Goal: Navigation & Orientation: Find specific page/section

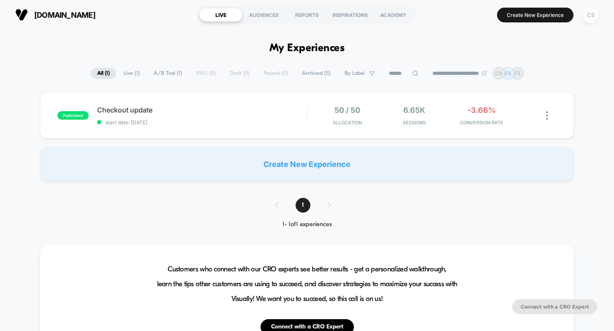
click at [591, 18] on div "CS" at bounding box center [591, 15] width 16 height 16
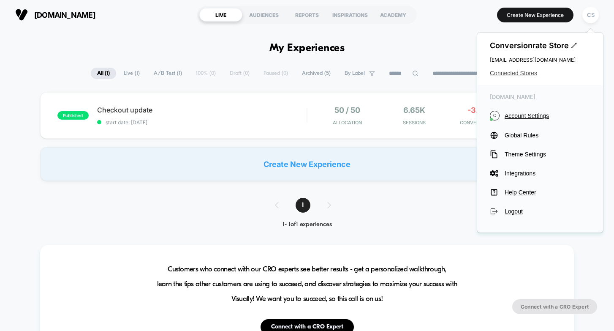
click at [521, 71] on span "Connected Stores" at bounding box center [540, 73] width 101 height 7
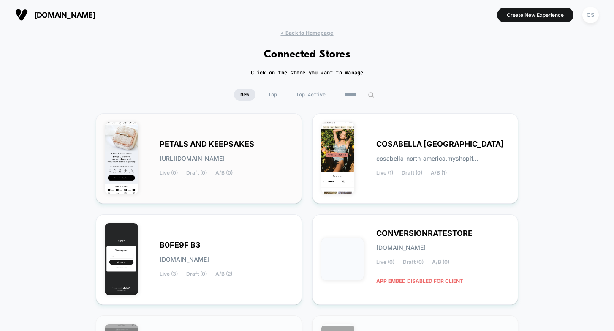
click at [218, 146] on span "PETALS AND KEEPSAKES" at bounding box center [207, 144] width 95 height 6
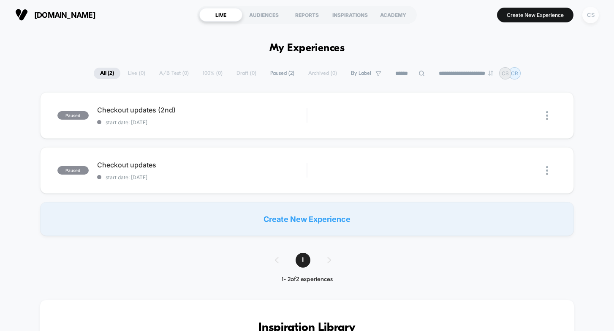
click at [595, 12] on div "CS" at bounding box center [591, 15] width 16 height 16
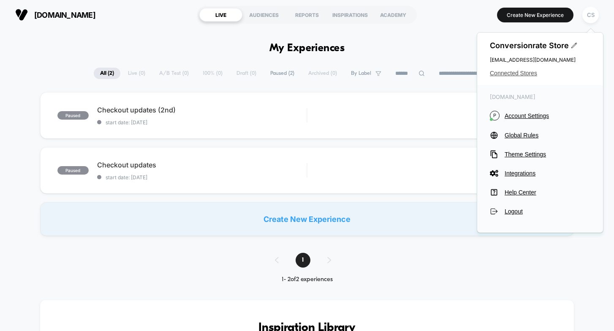
click at [509, 73] on span "Connected Stores" at bounding box center [540, 73] width 101 height 7
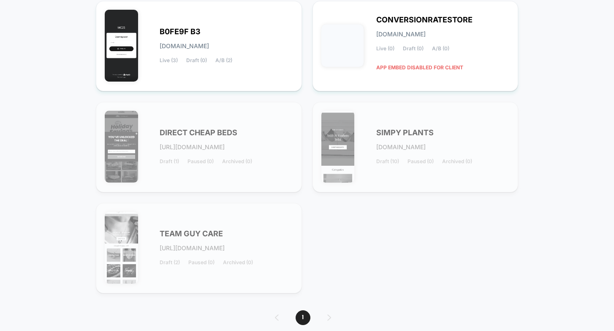
scroll to position [227, 0]
